Goal: Information Seeking & Learning: Learn about a topic

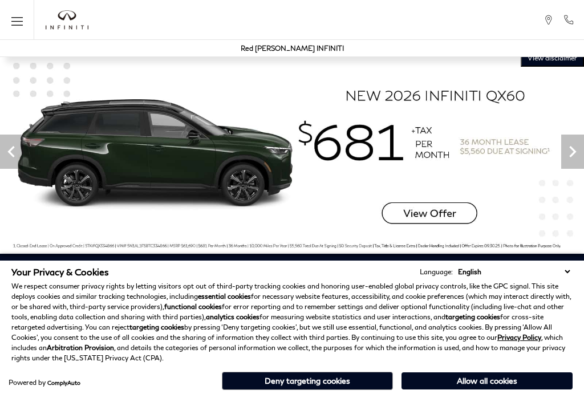
click at [338, 389] on button "Deny targeting cookies" at bounding box center [307, 381] width 171 height 18
click at [339, 383] on div "Convenience Online Or In-Person, Shop & Buy How You Want" at bounding box center [292, 398] width 172 height 58
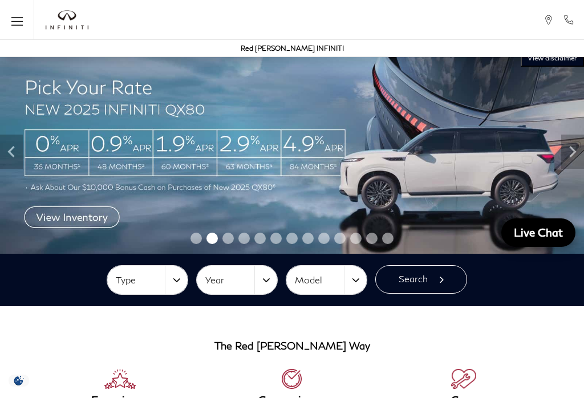
click at [359, 282] on button "Model" at bounding box center [326, 280] width 80 height 29
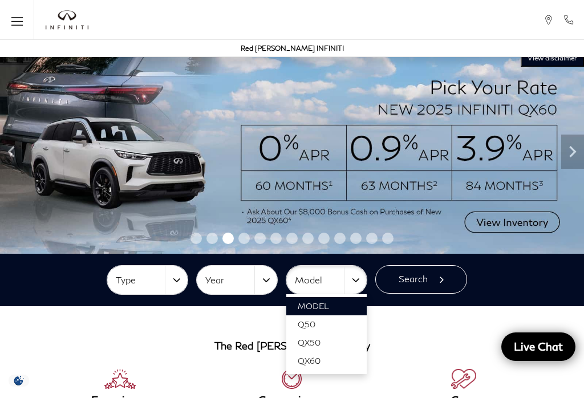
click at [14, 152] on div at bounding box center [292, 199] width 584 height 398
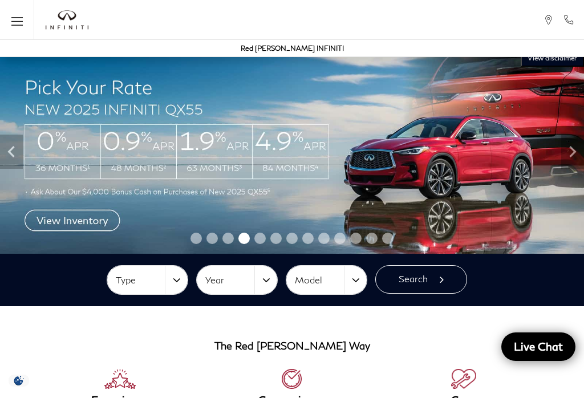
click at [13, 147] on icon "Previous" at bounding box center [11, 151] width 23 height 23
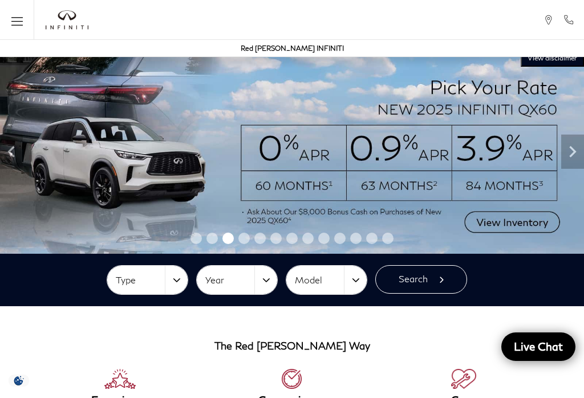
click at [10, 153] on icon "Previous" at bounding box center [10, 151] width 7 height 11
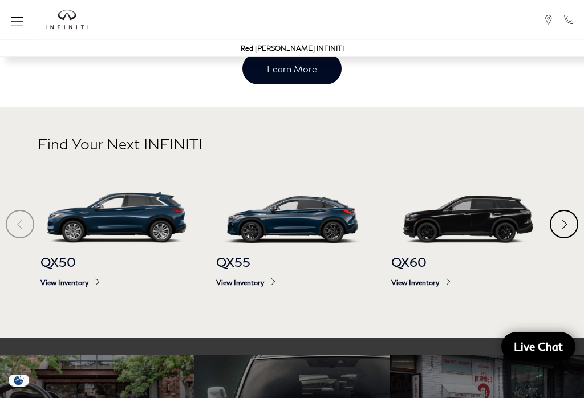
scroll to position [389, 0]
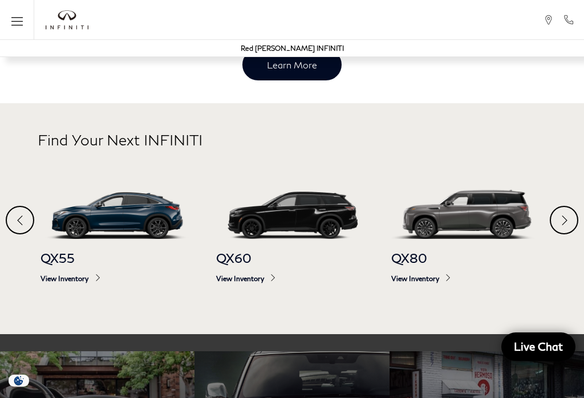
click at [452, 213] on img at bounding box center [467, 213] width 152 height 51
